Goal: Find specific page/section

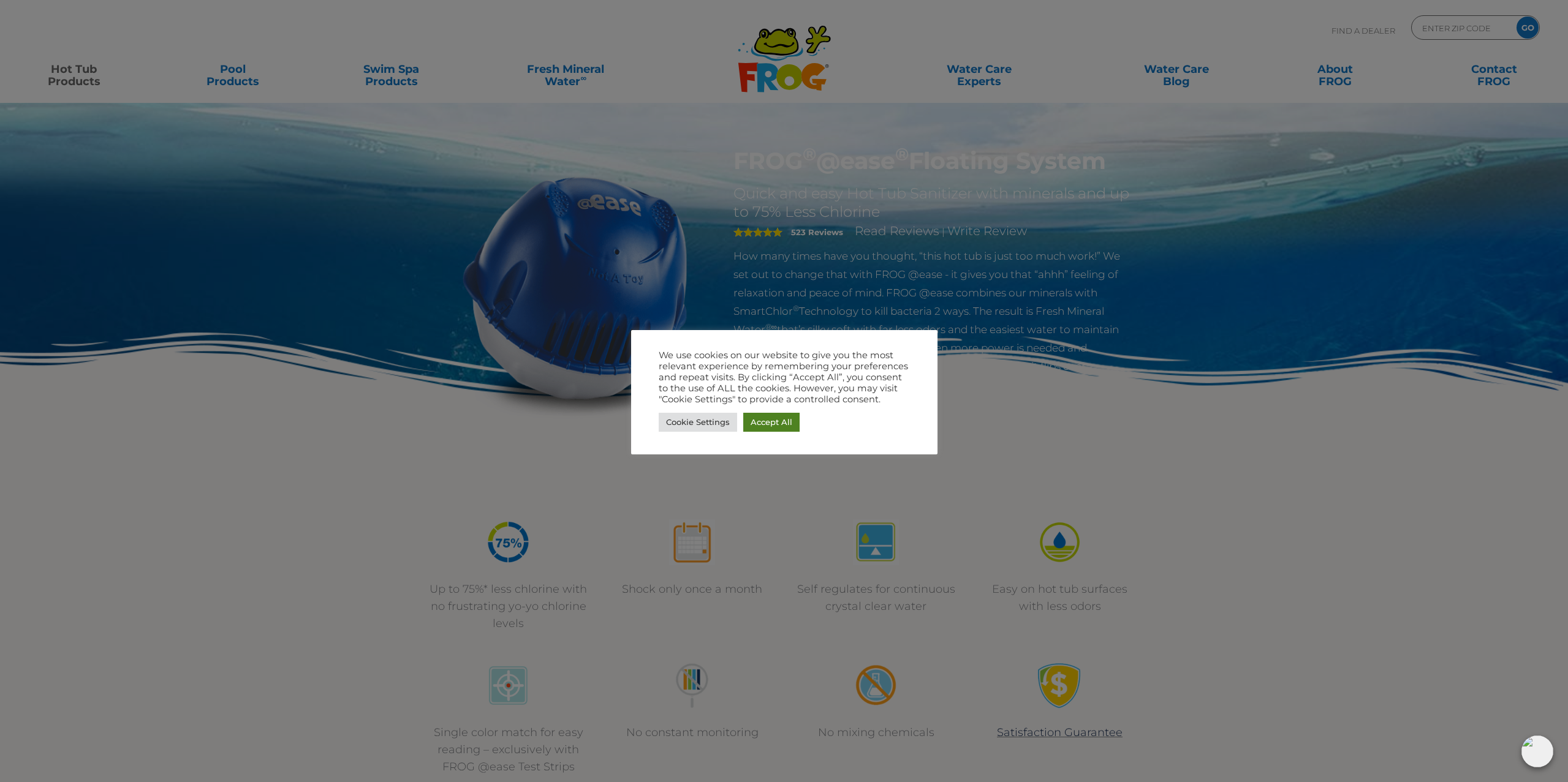
click at [779, 418] on link "Accept All" at bounding box center [771, 422] width 56 height 19
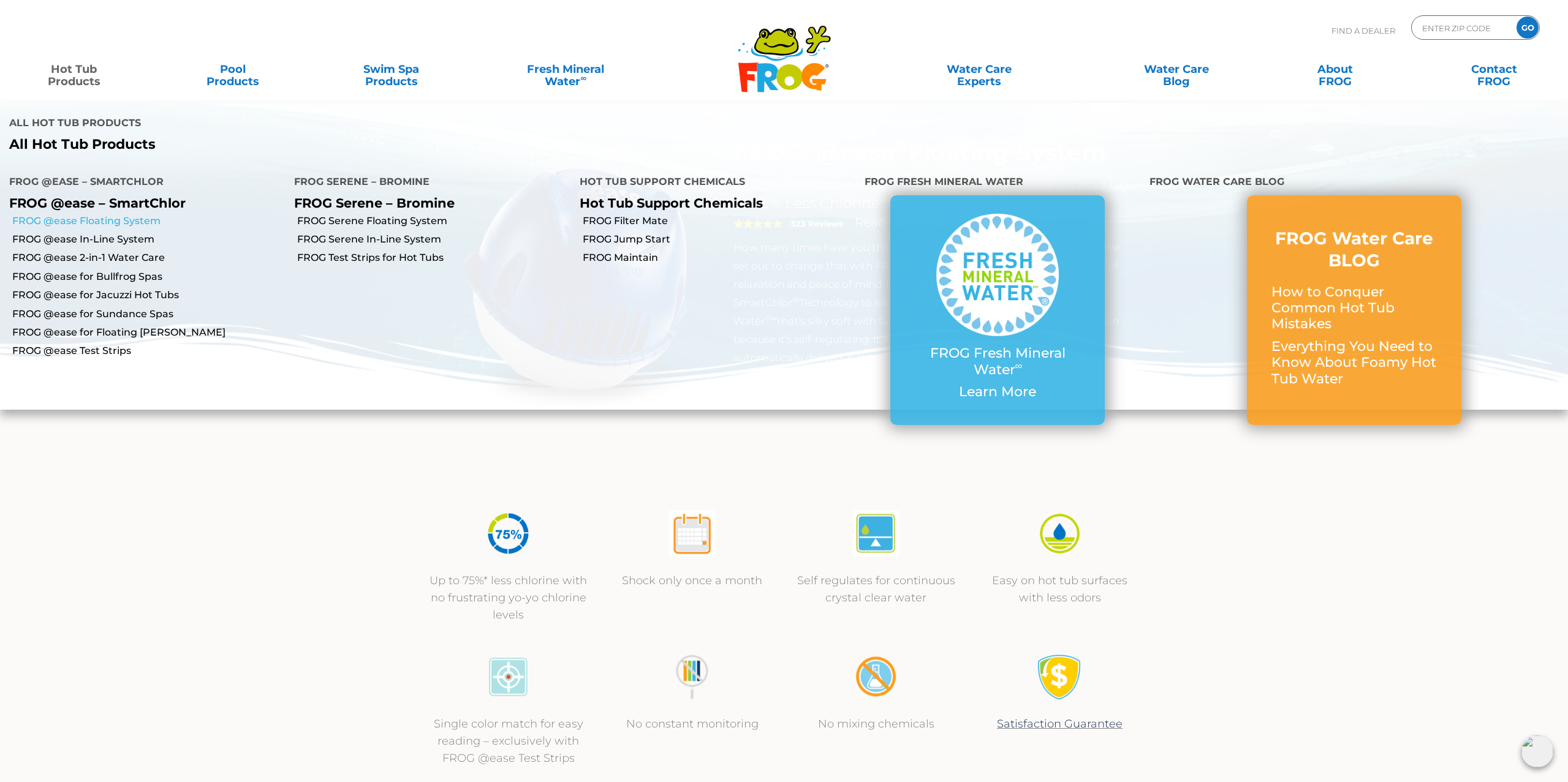
scroll to position [9, 0]
click at [110, 214] on link "FROG @ease Floating System" at bounding box center [149, 220] width 272 height 13
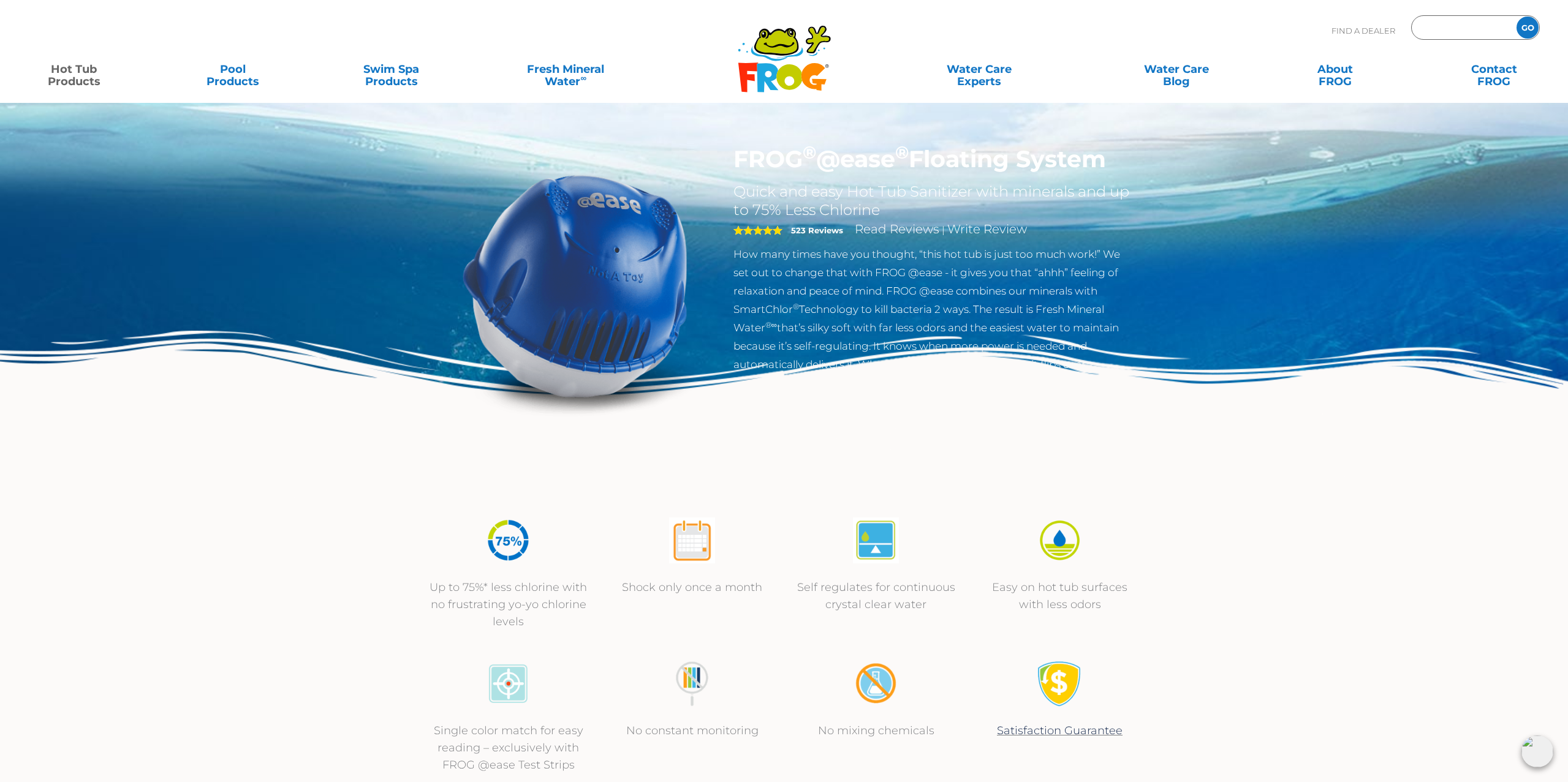
scroll to position [4, 0]
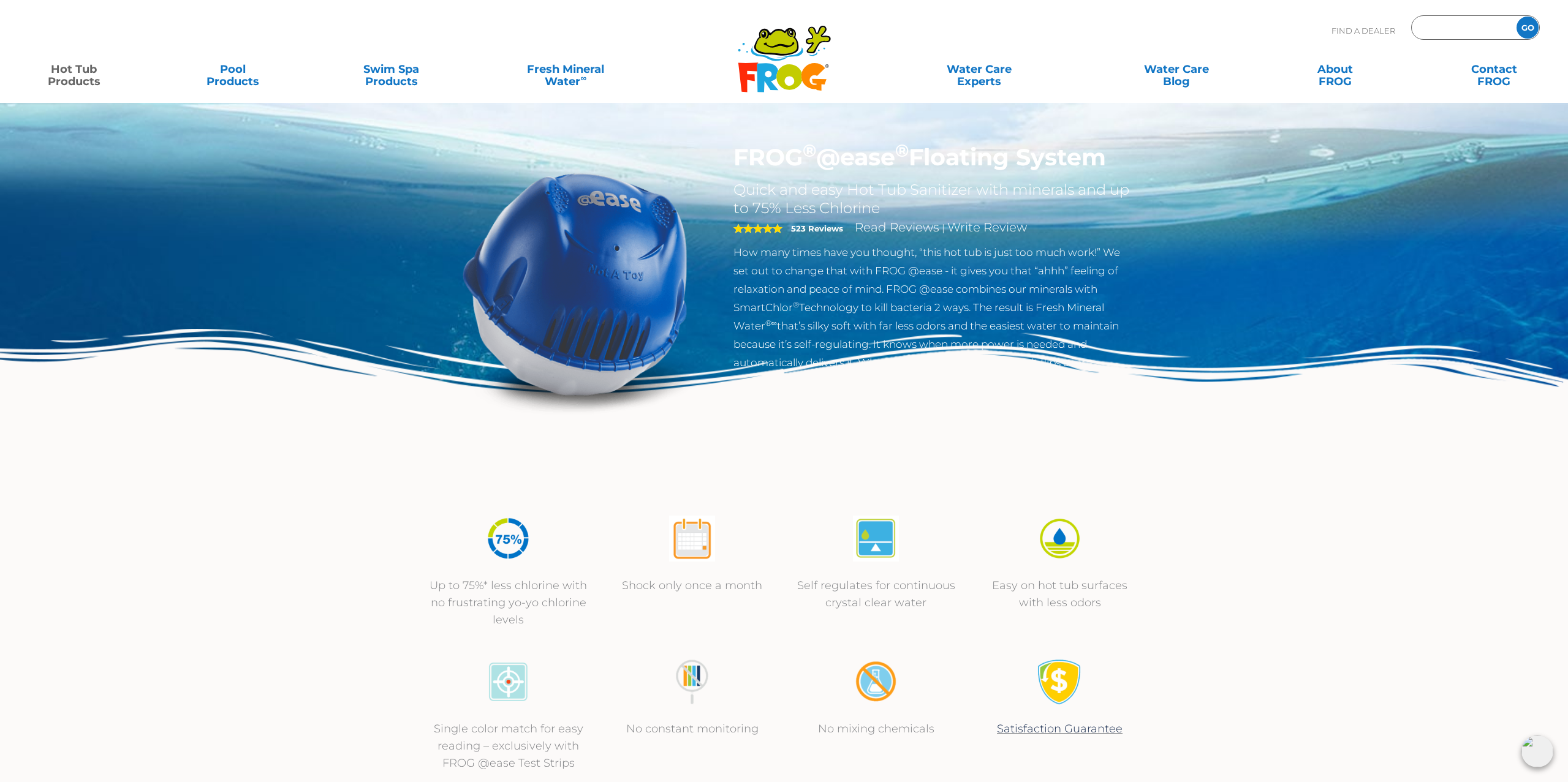
click at [1443, 28] on input "Zip Code Form" at bounding box center [1462, 28] width 83 height 18
type input "N0B2E"
click at [1528, 28] on input "GO" at bounding box center [1527, 27] width 22 height 22
click at [1532, 29] on input "GO" at bounding box center [1527, 27] width 22 height 22
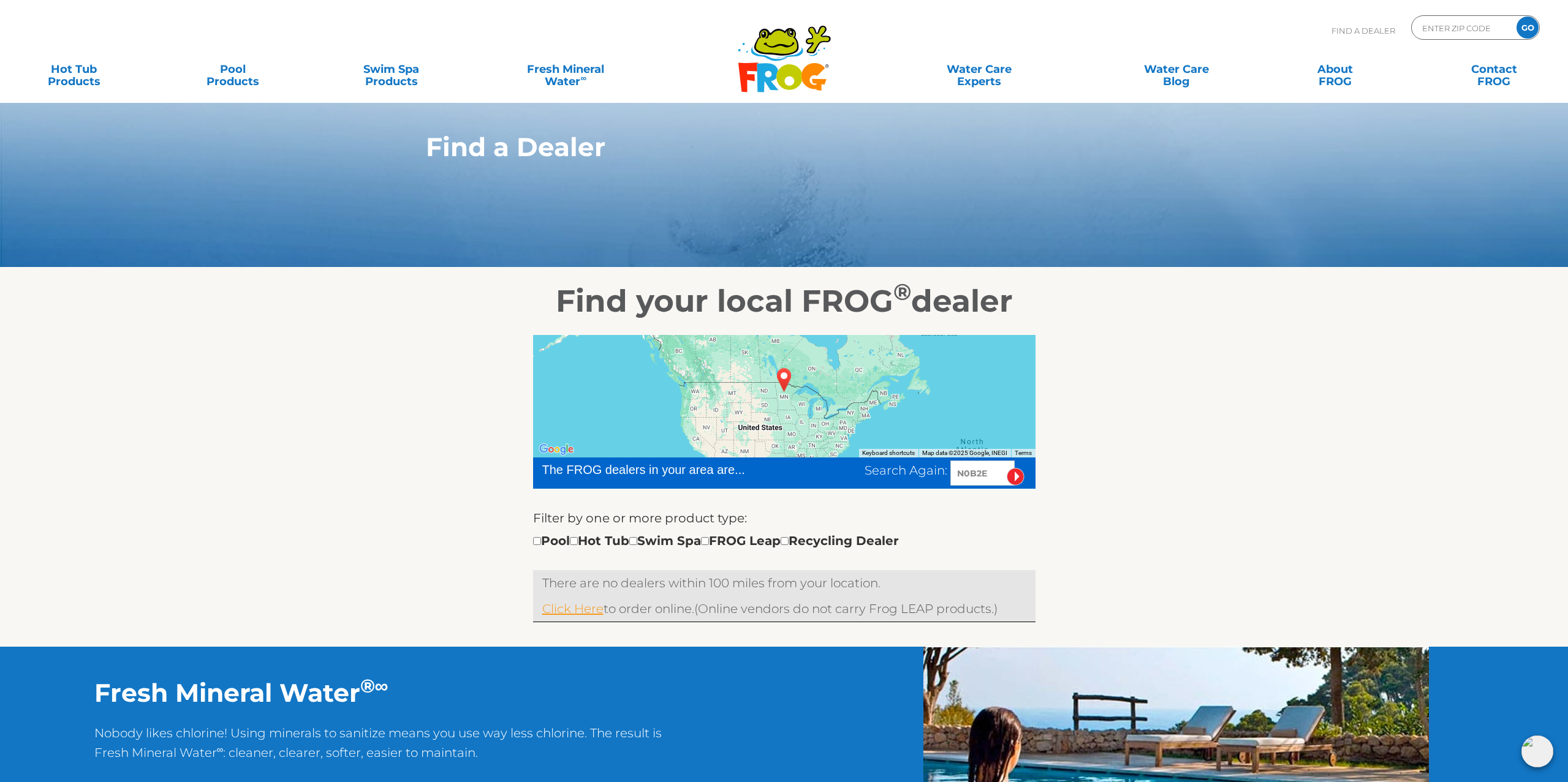
click at [547, 607] on link "Click Here" at bounding box center [572, 609] width 61 height 15
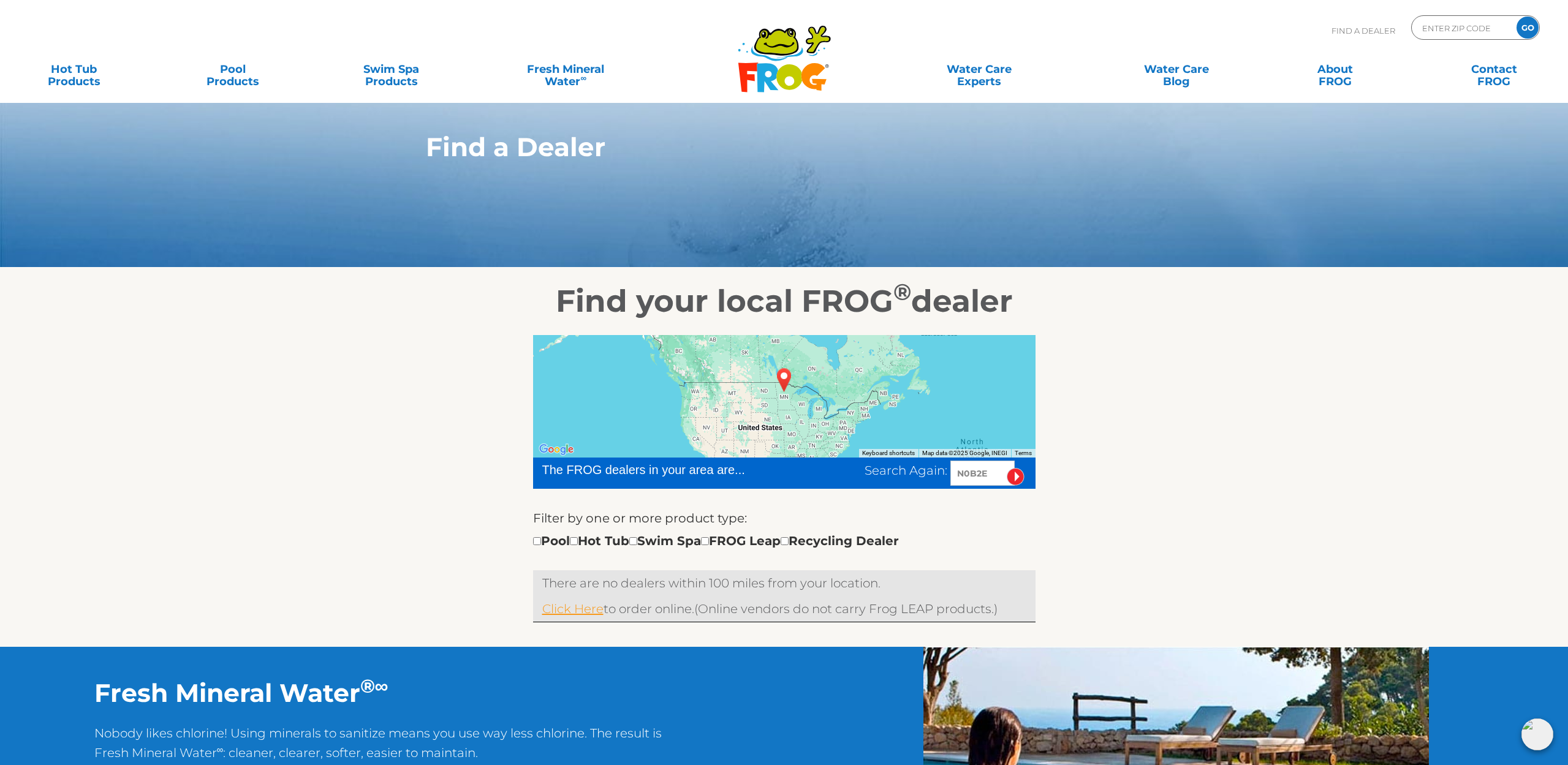
click at [569, 611] on link "Click Here" at bounding box center [572, 609] width 61 height 15
